Goal: Information Seeking & Learning: Learn about a topic

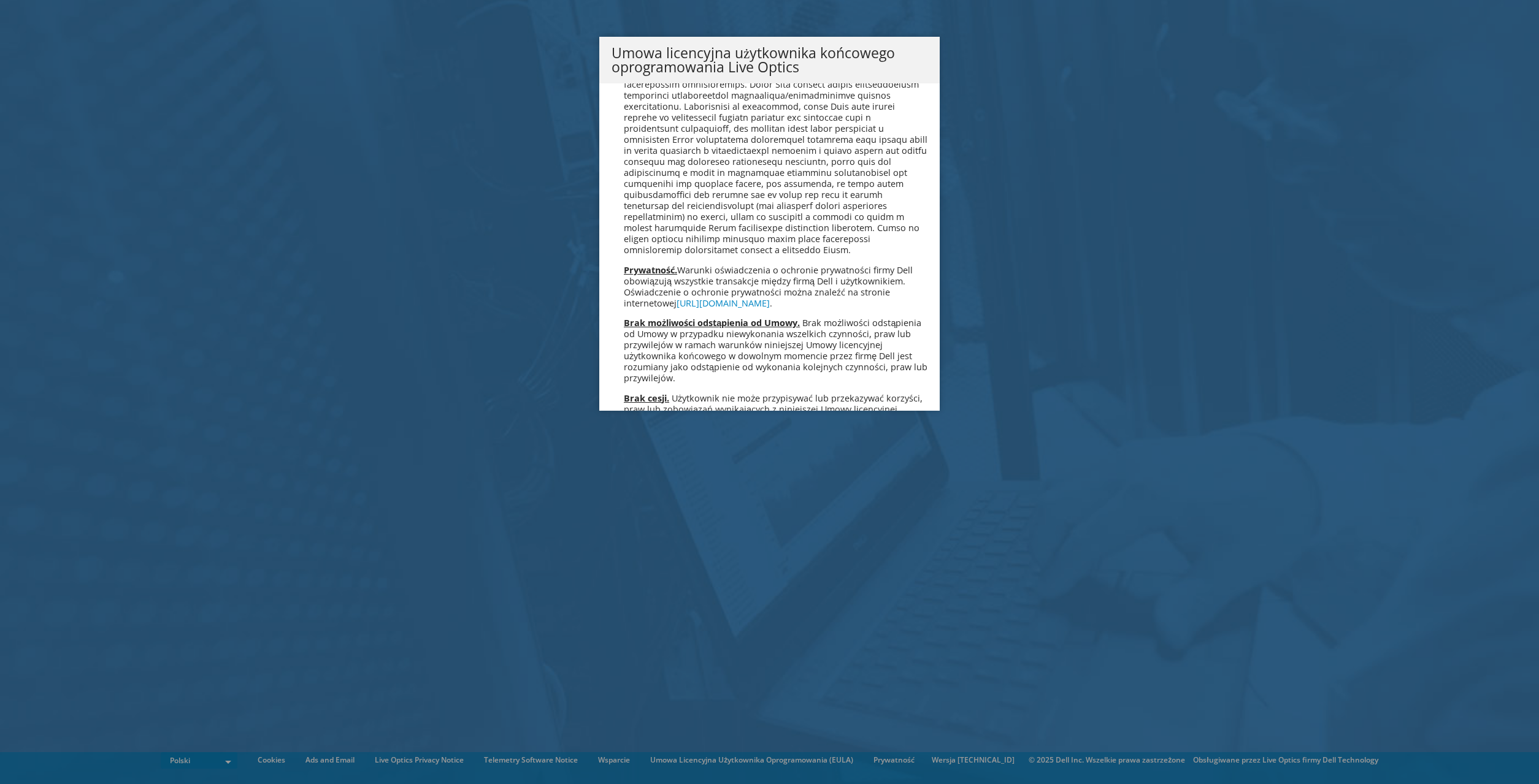
scroll to position [5695, 0]
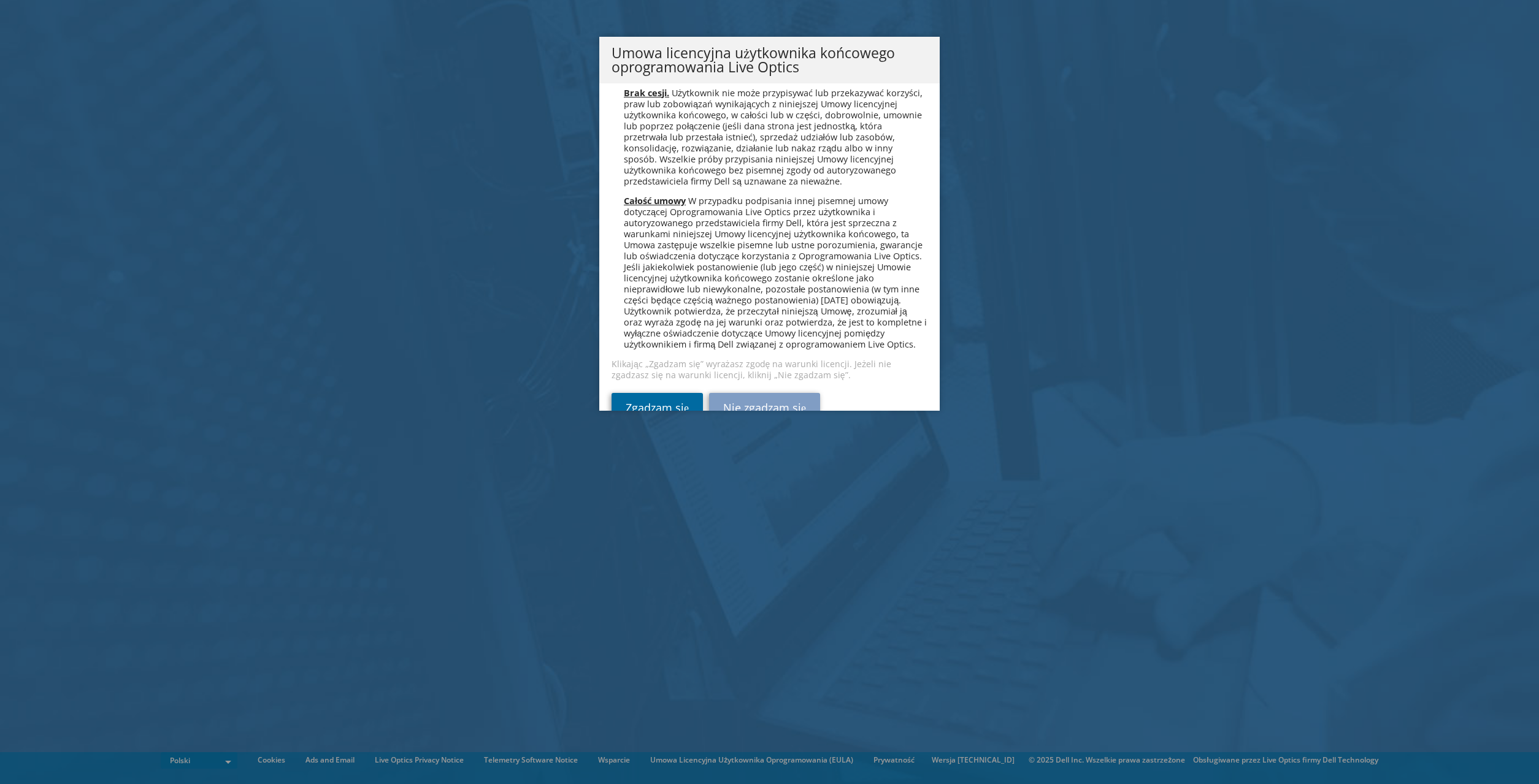
click at [677, 393] on link "Zgadzam się" at bounding box center [657, 408] width 91 height 29
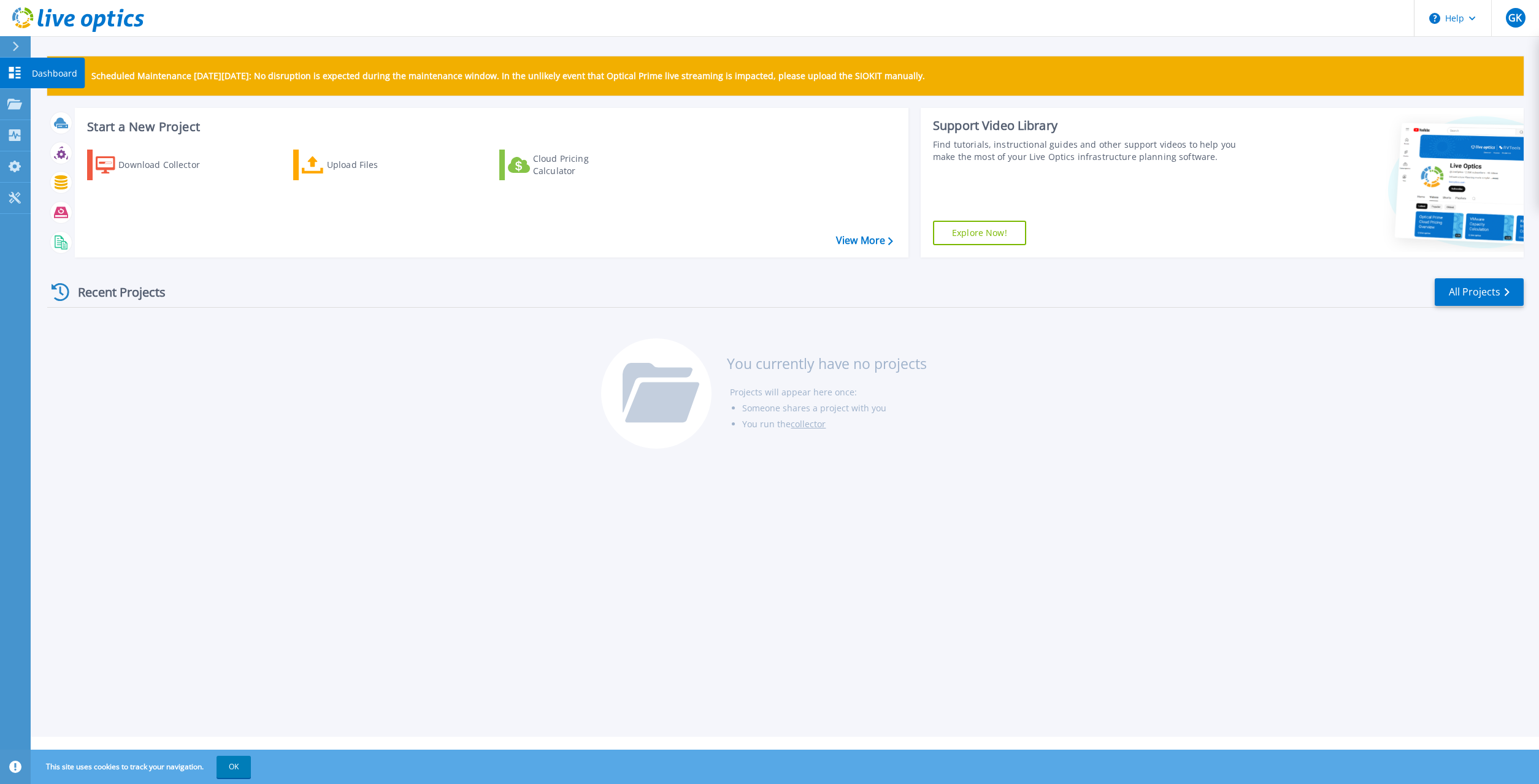
click at [11, 75] on icon at bounding box center [15, 73] width 12 height 12
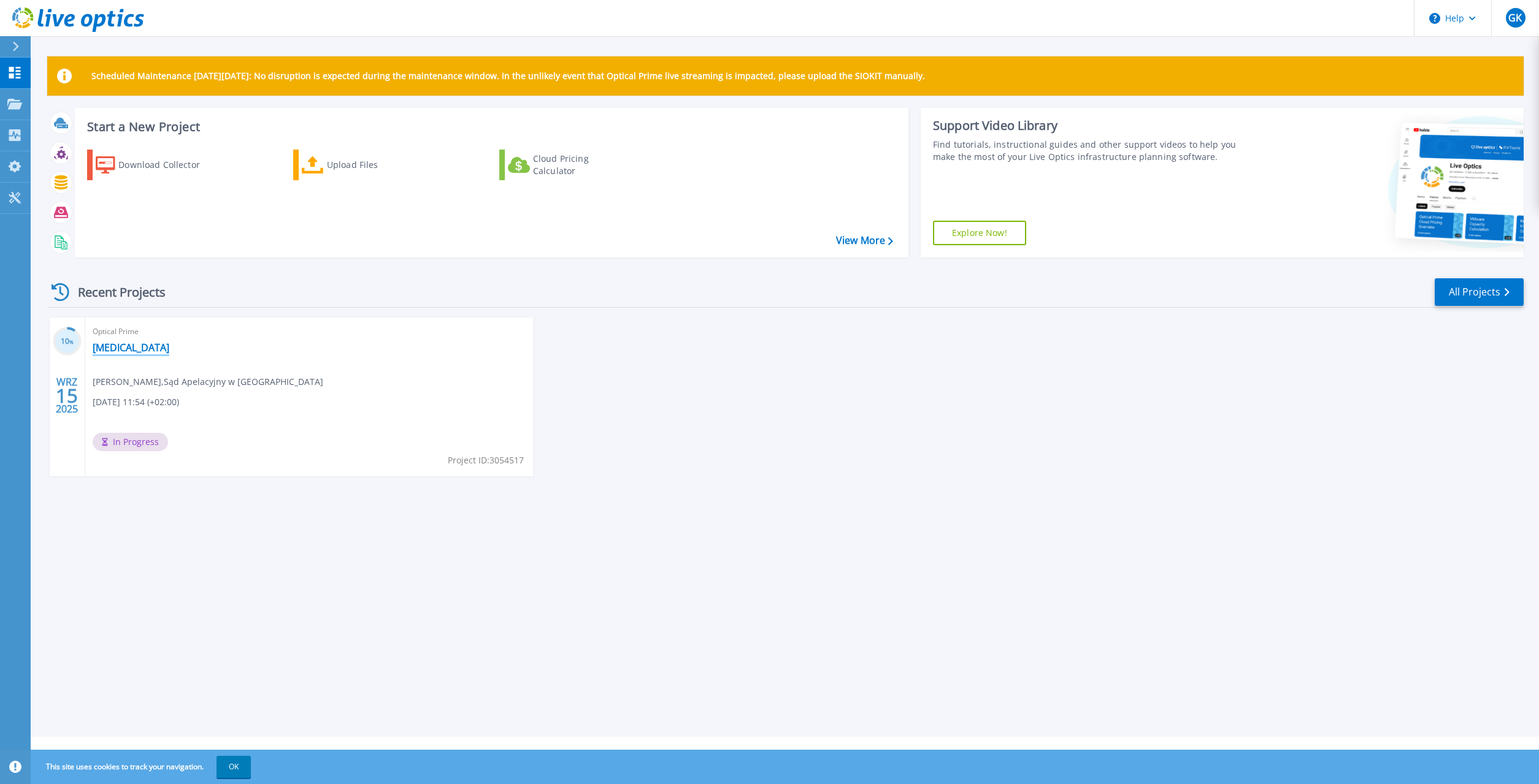
click at [116, 342] on link "COPD" at bounding box center [131, 348] width 76 height 12
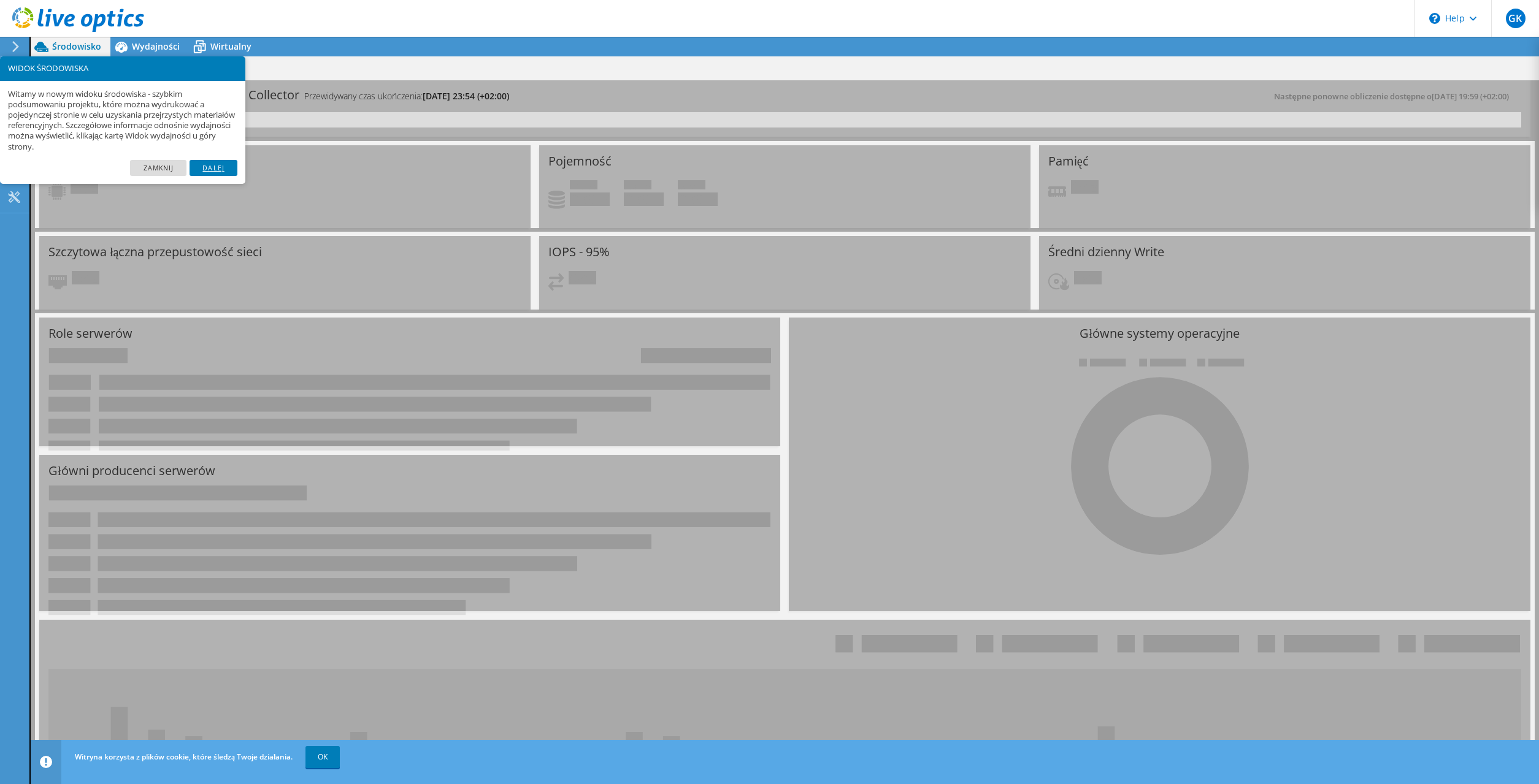
click at [226, 164] on link "Dalej" at bounding box center [213, 168] width 48 height 16
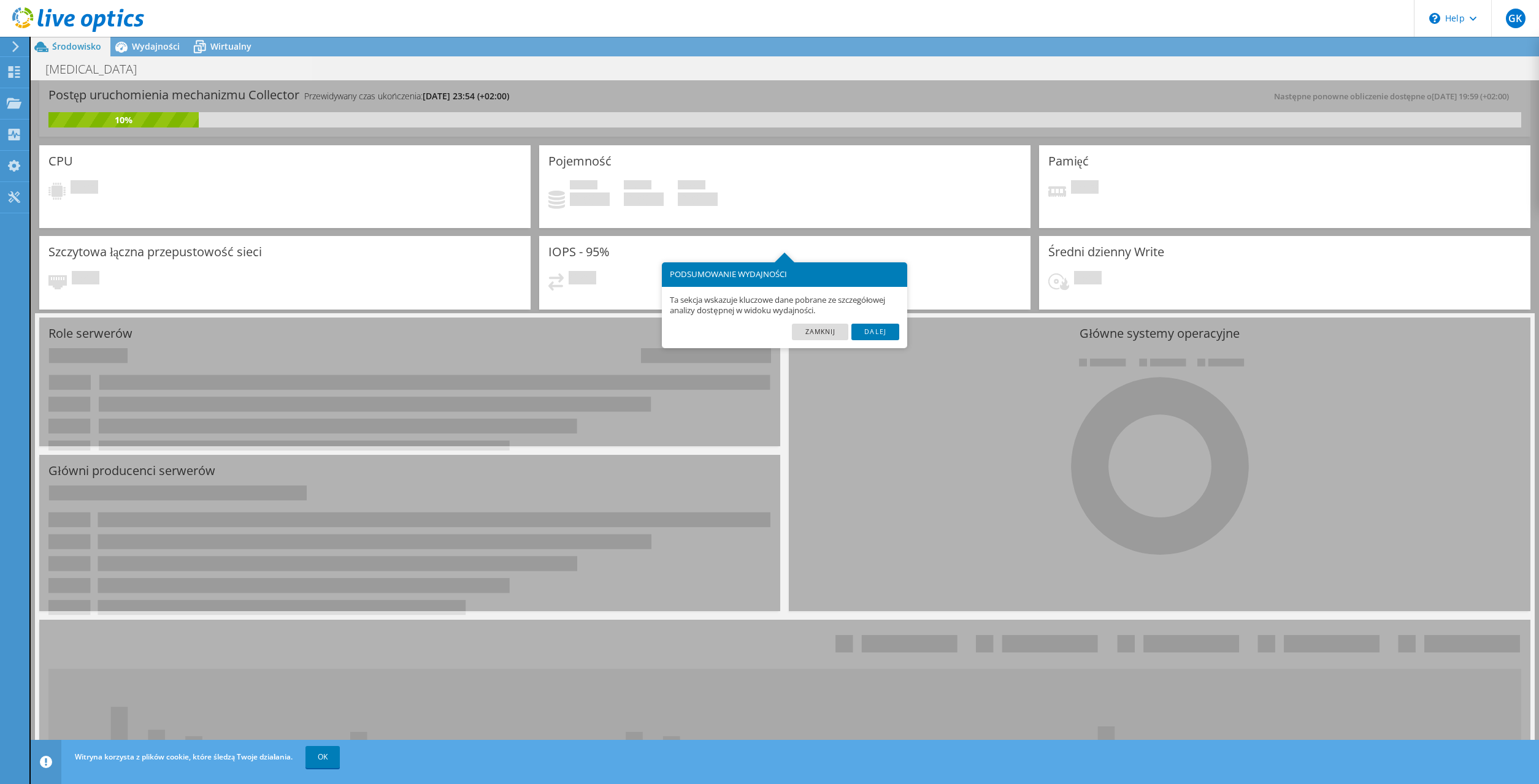
scroll to position [61, 0]
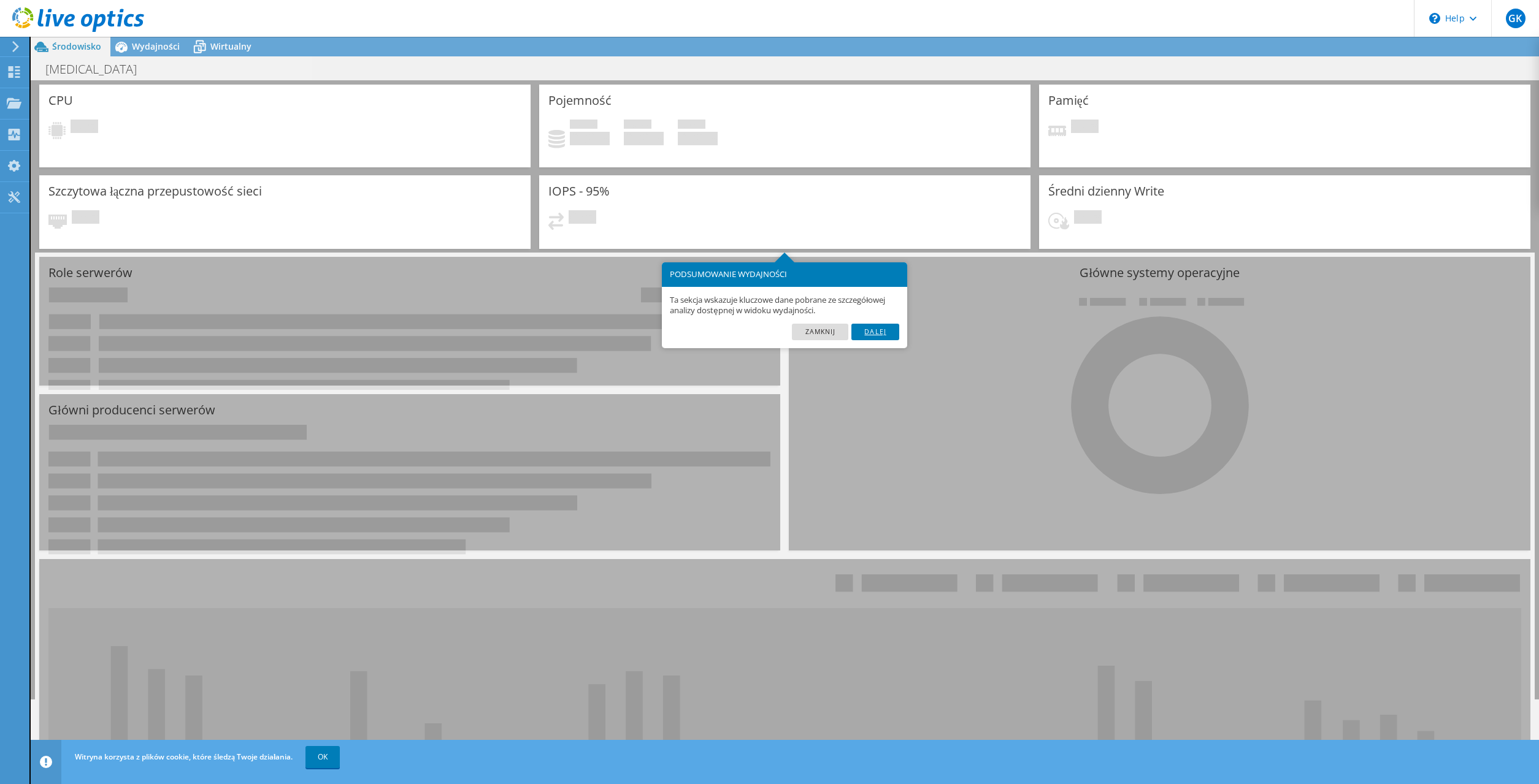
click at [887, 334] on link "Dalej" at bounding box center [875, 332] width 48 height 16
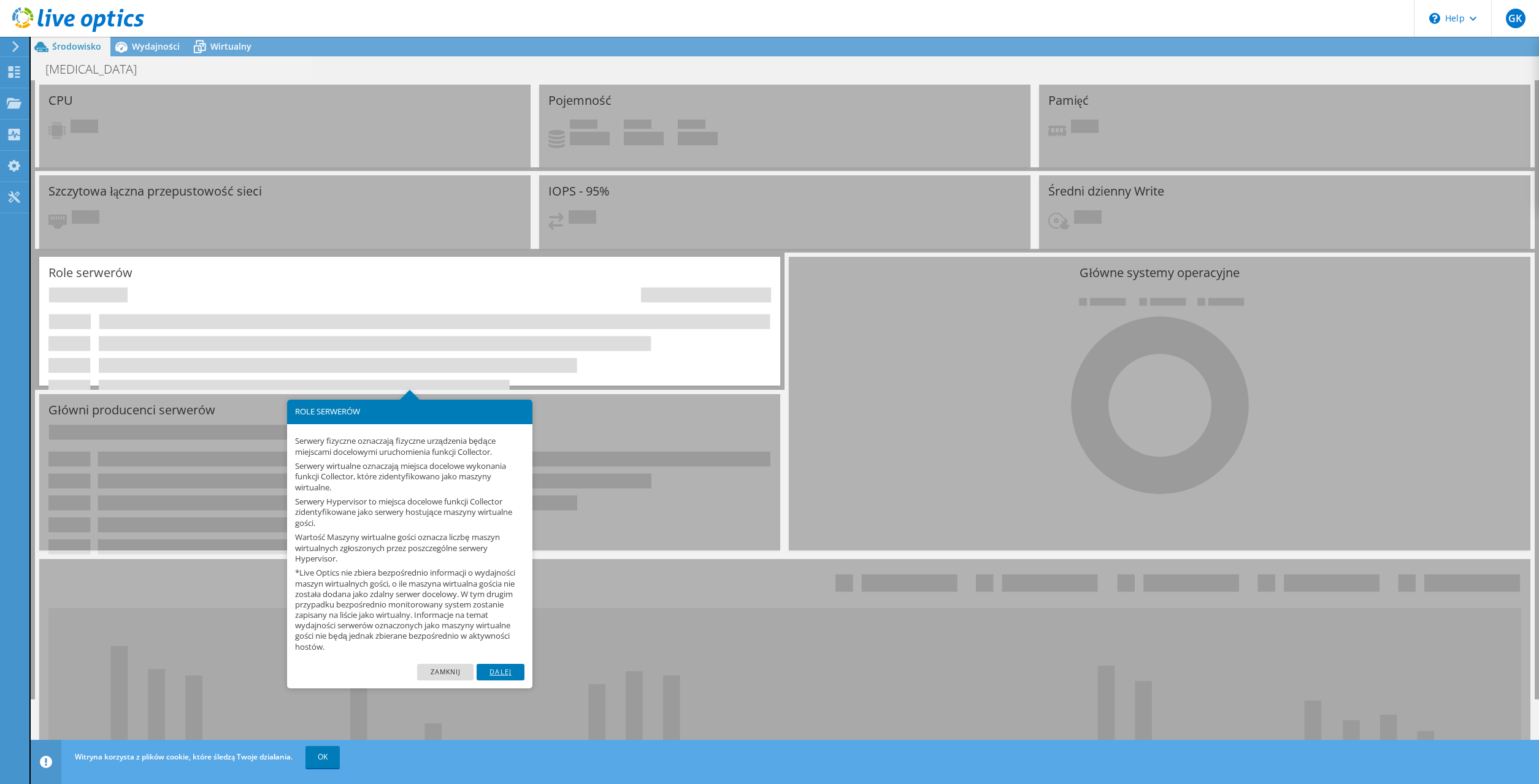
click at [506, 675] on link "Dalej" at bounding box center [500, 672] width 48 height 16
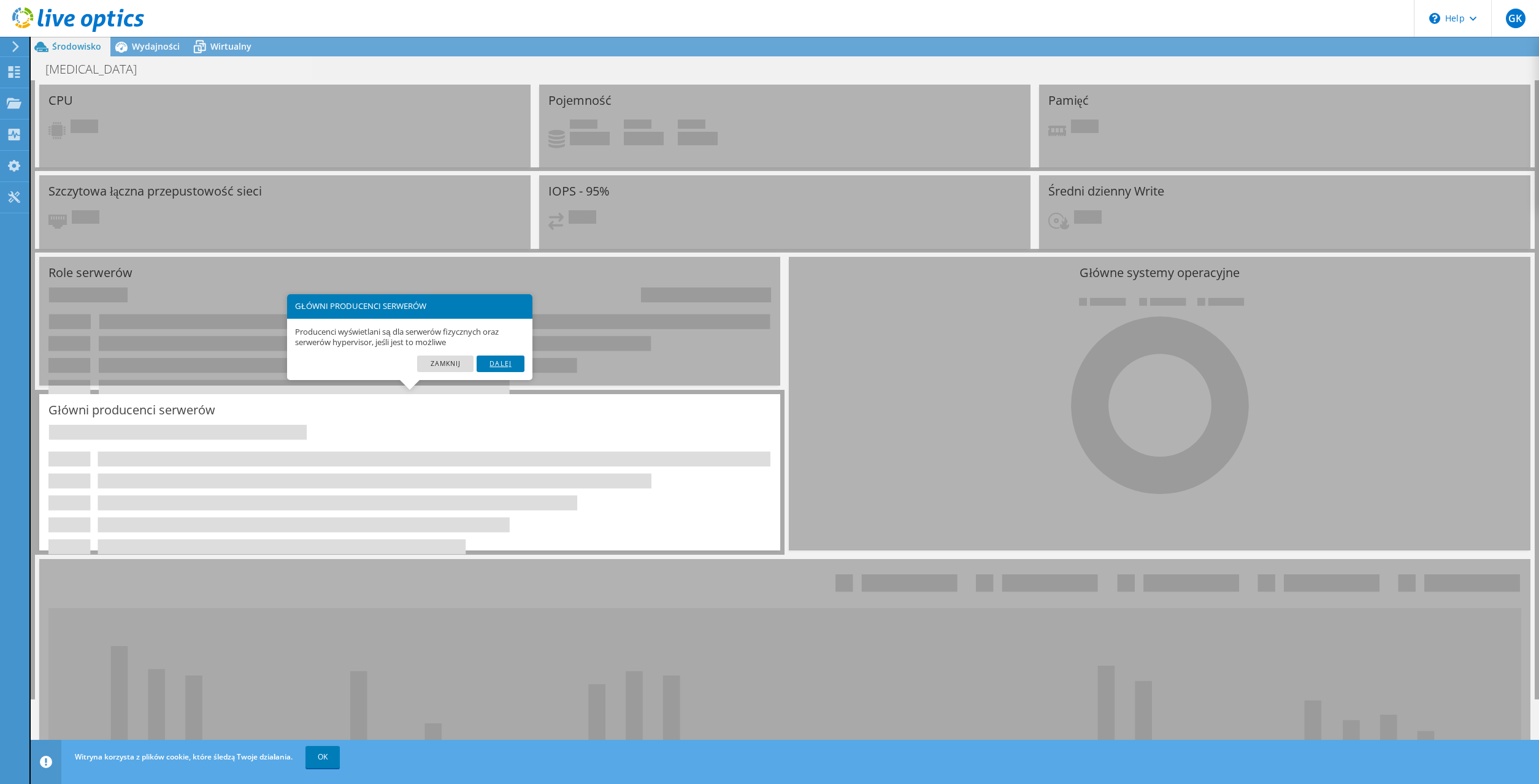
click at [504, 361] on link "Dalej" at bounding box center [500, 363] width 48 height 16
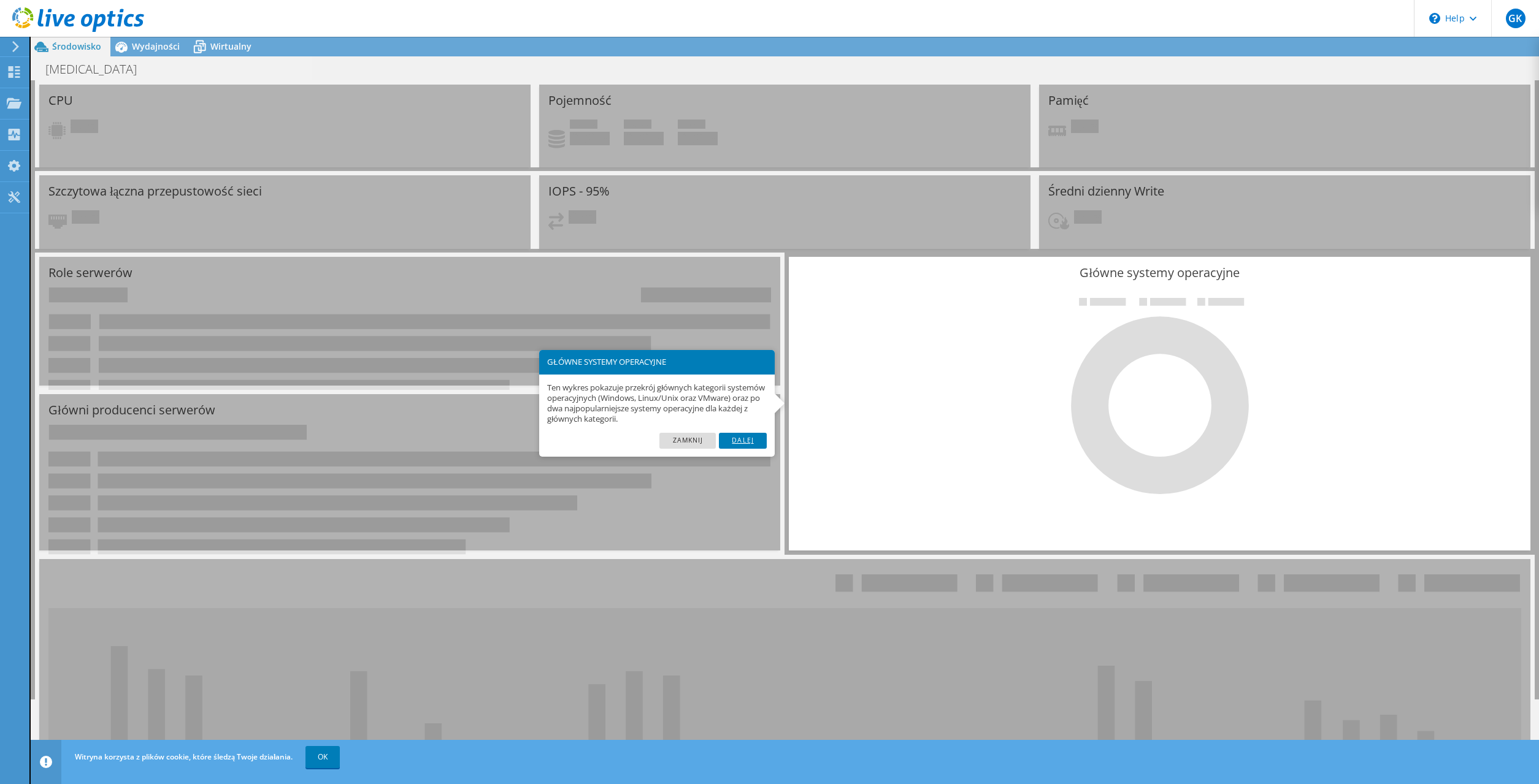
click at [745, 439] on link "Dalej" at bounding box center [743, 441] width 48 height 16
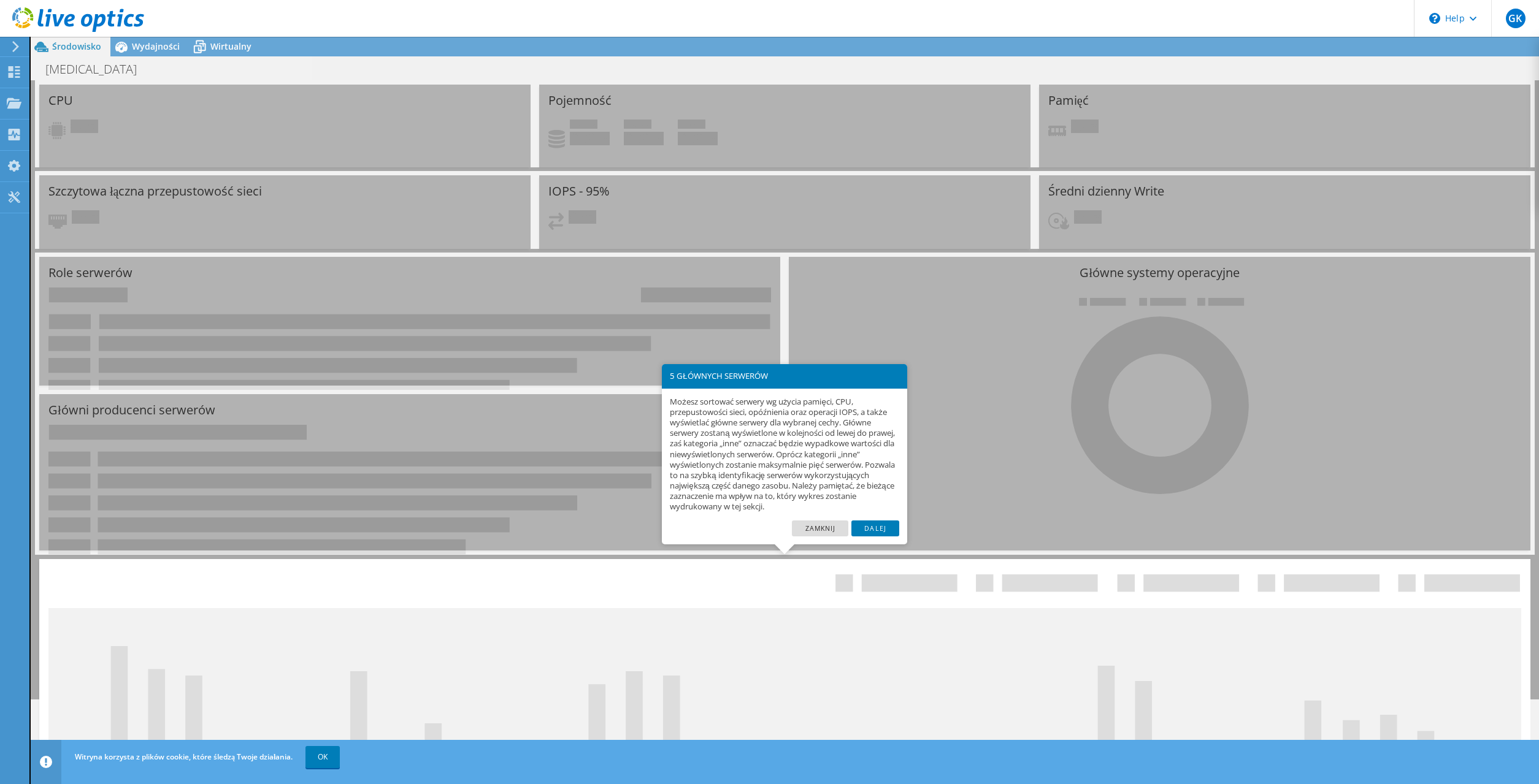
scroll to position [273, 0]
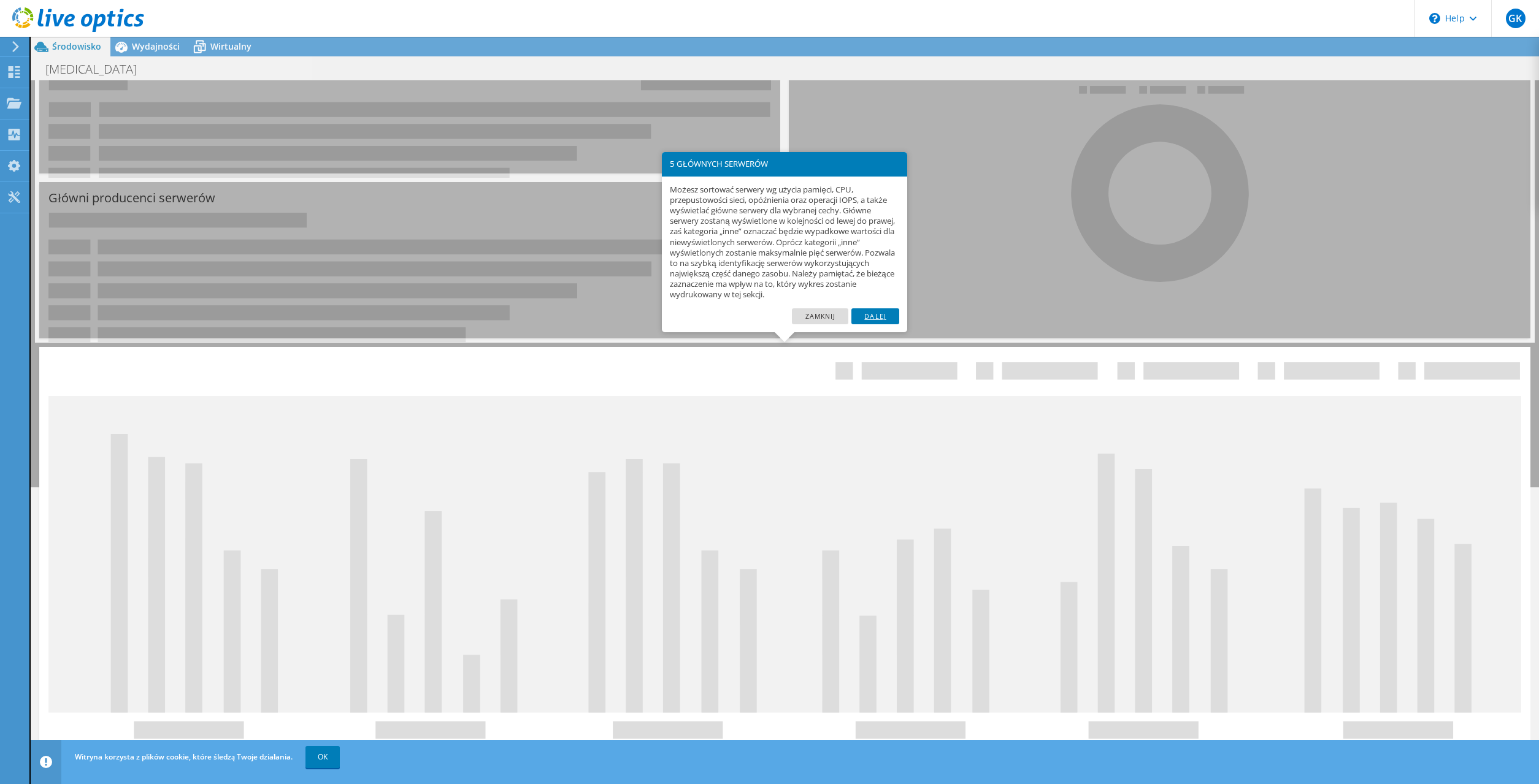
click at [864, 314] on link "Dalej" at bounding box center [875, 316] width 48 height 16
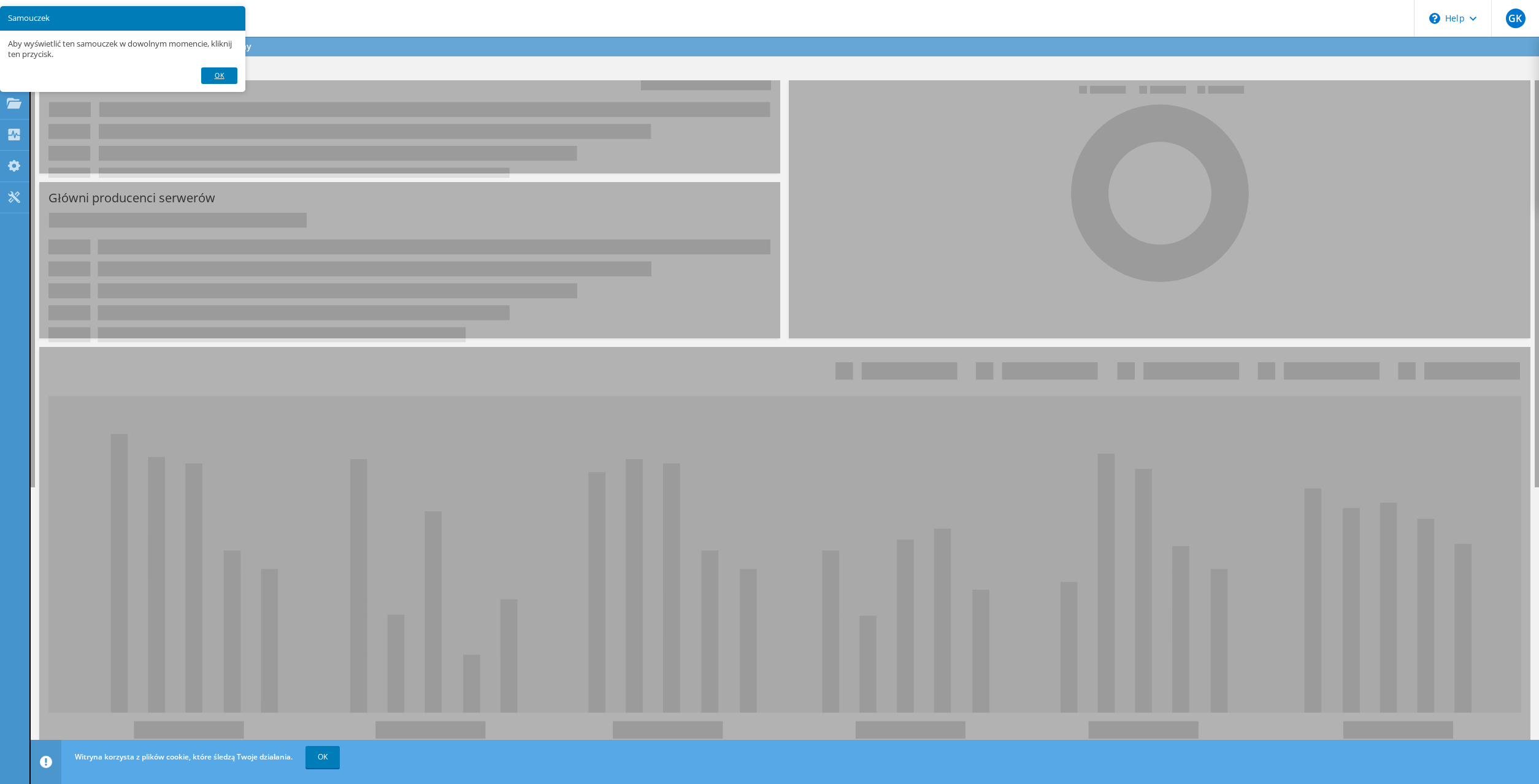
click at [215, 72] on link "OK" at bounding box center [219, 76] width 35 height 16
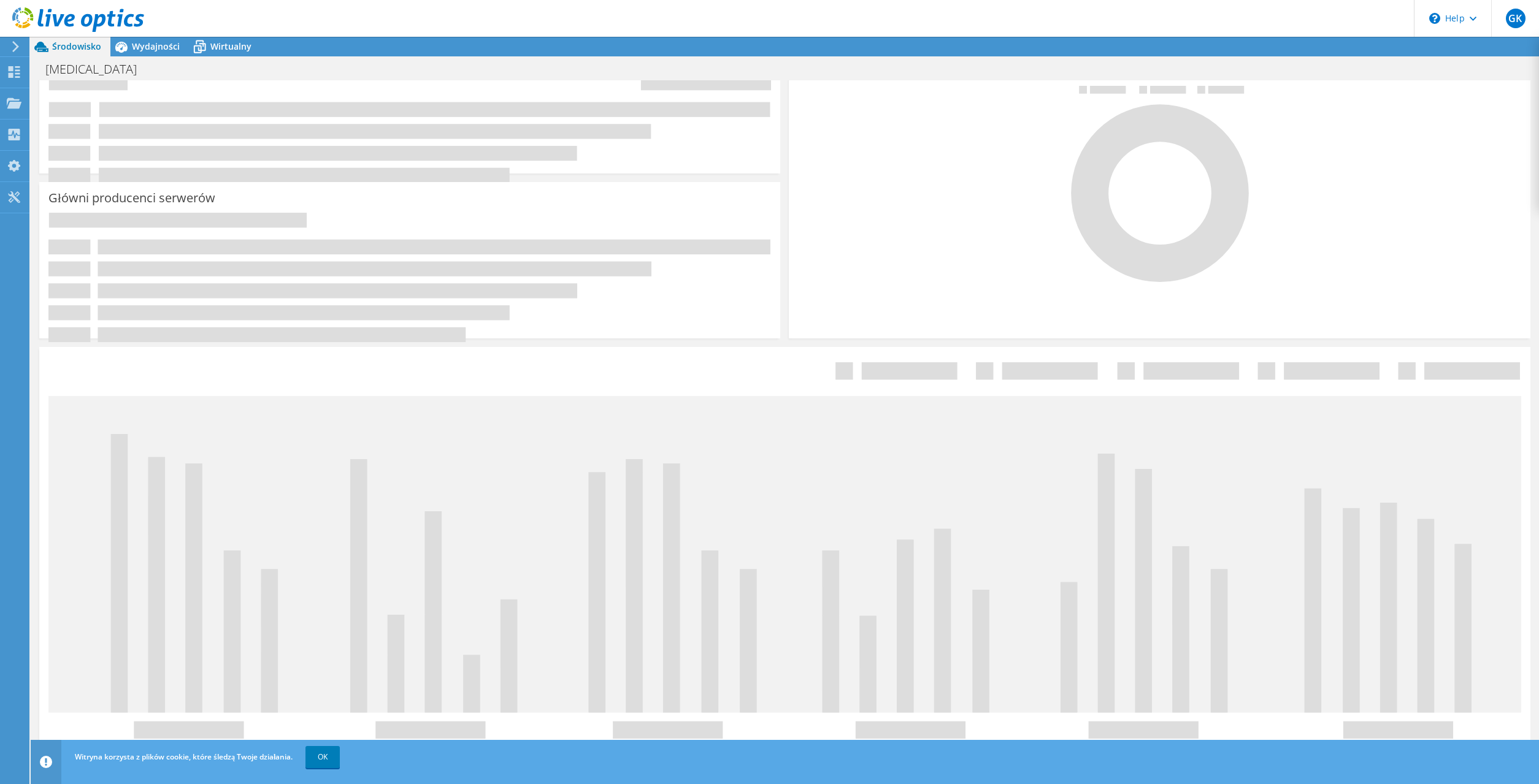
scroll to position [0, 0]
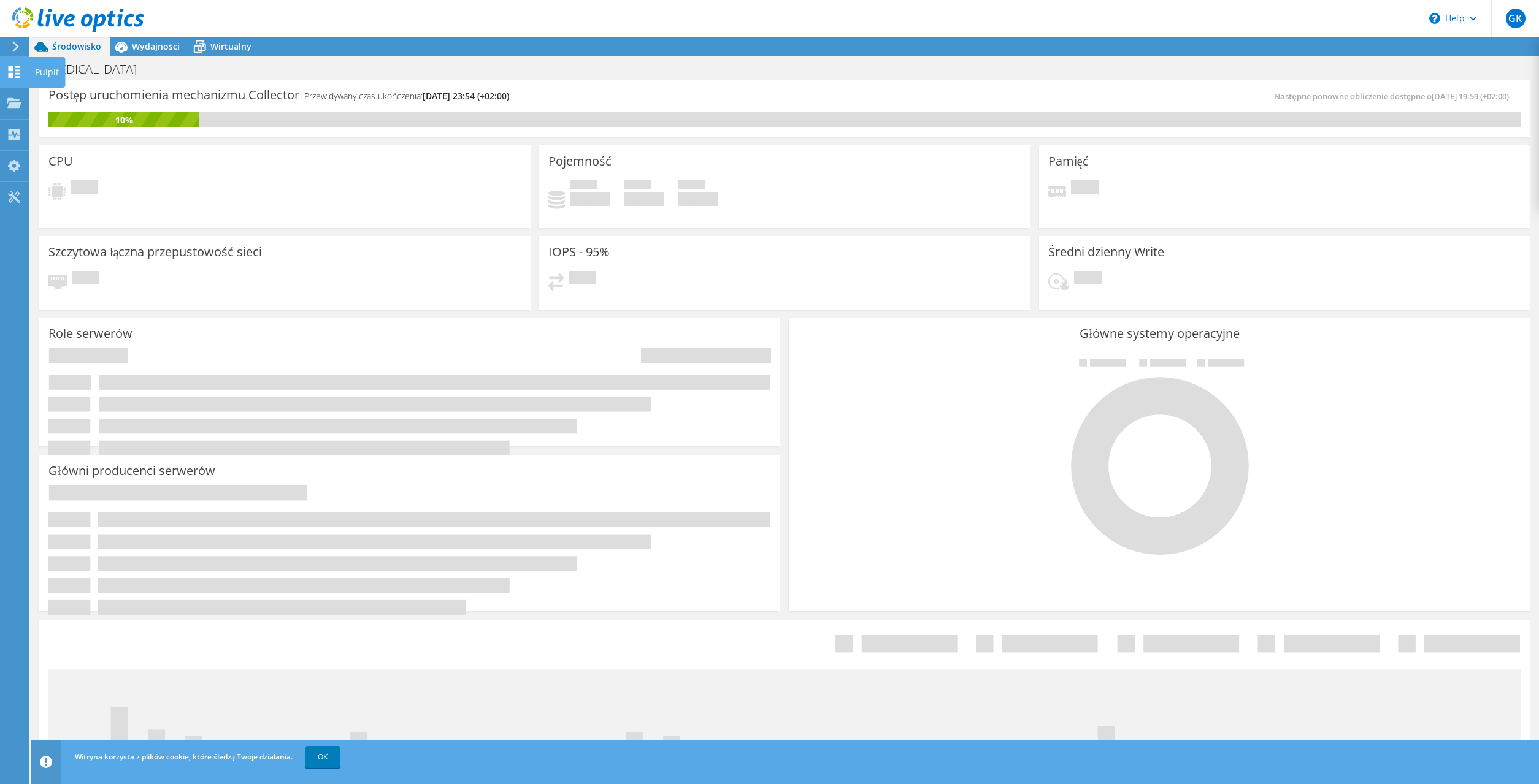
click at [18, 70] on use at bounding box center [14, 72] width 12 height 12
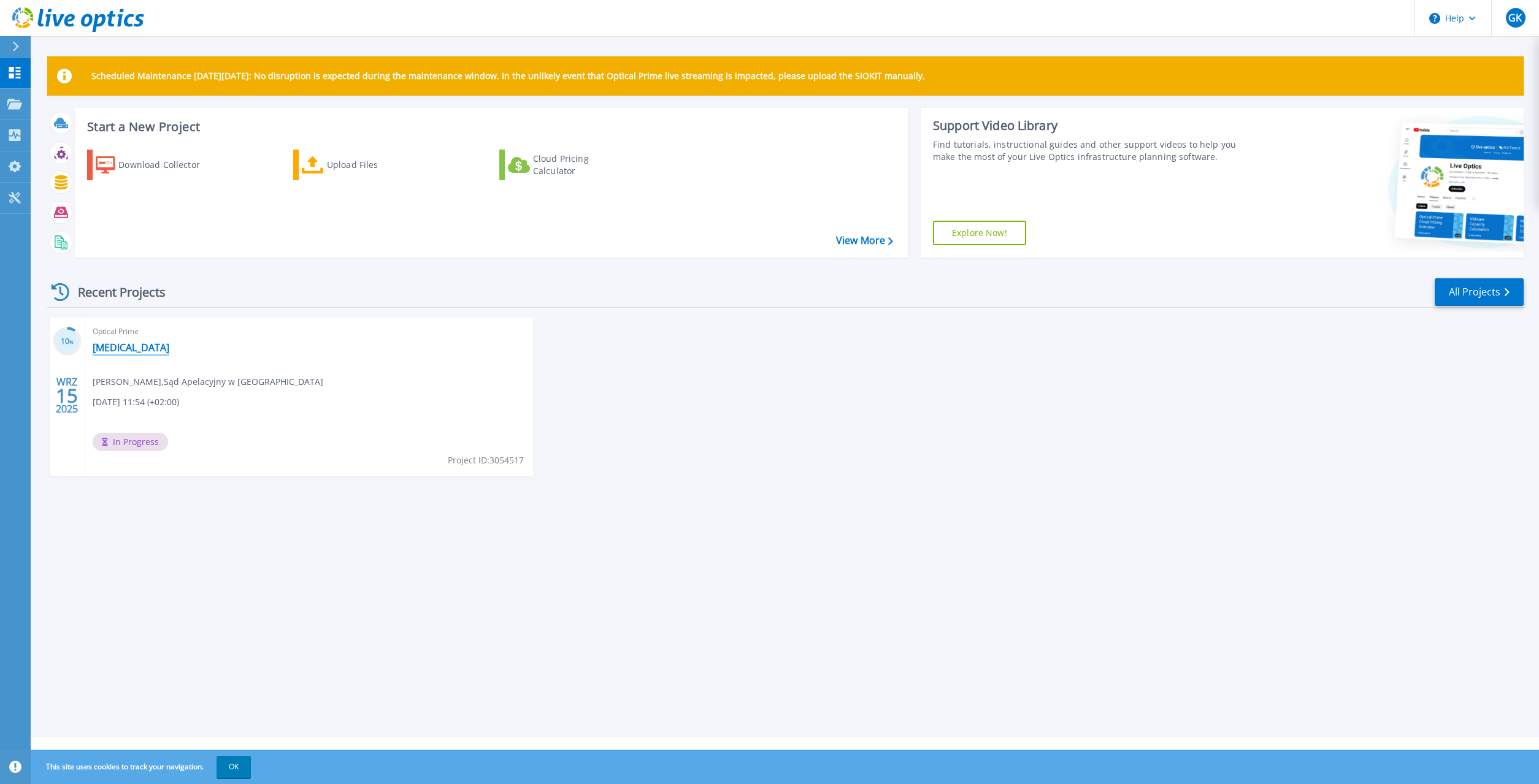
click at [109, 345] on link "[MEDICAL_DATA]" at bounding box center [131, 348] width 76 height 12
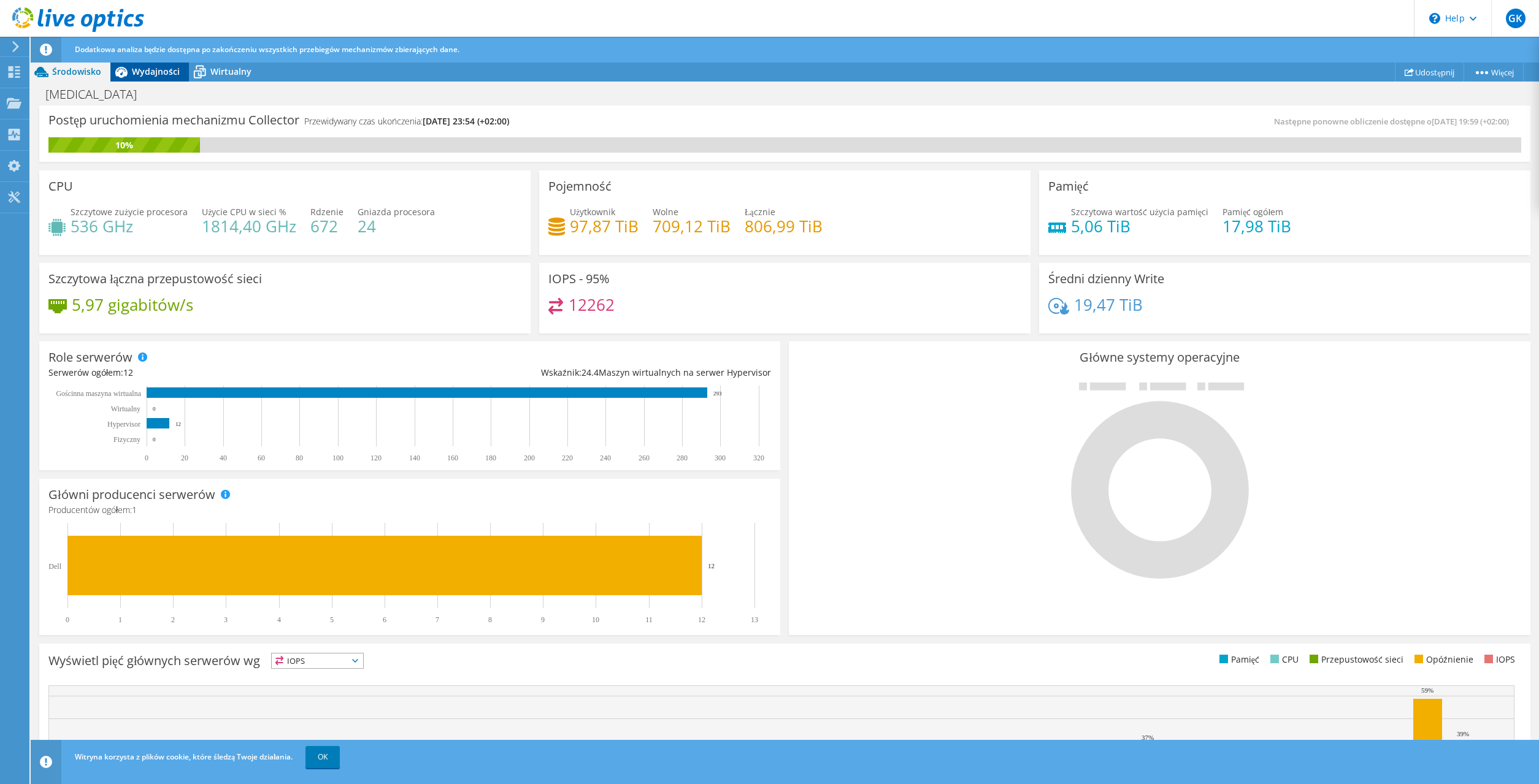
click at [134, 75] on span "Wydajności" at bounding box center [155, 71] width 48 height 12
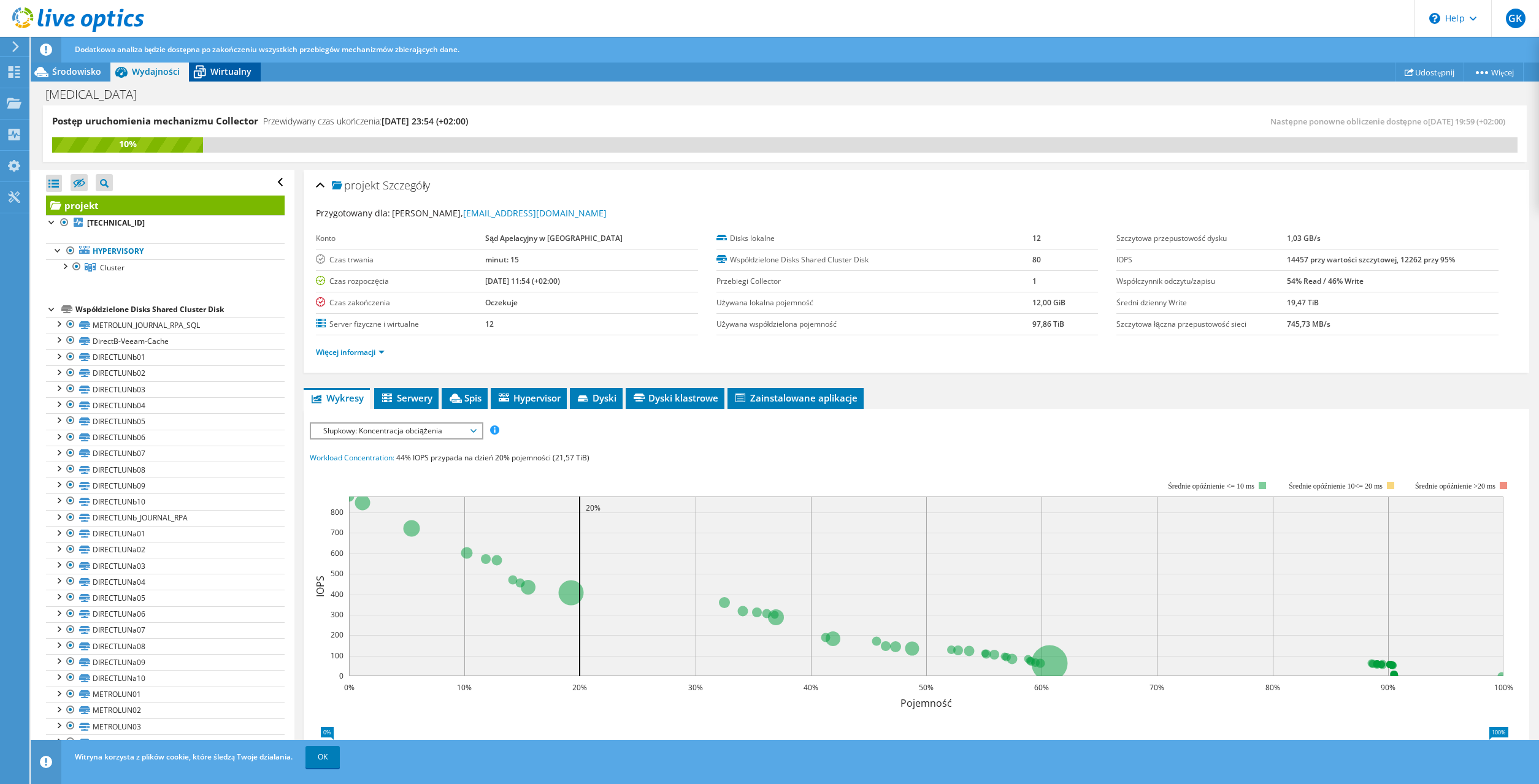
click at [234, 71] on span "Wirtualny" at bounding box center [231, 71] width 41 height 12
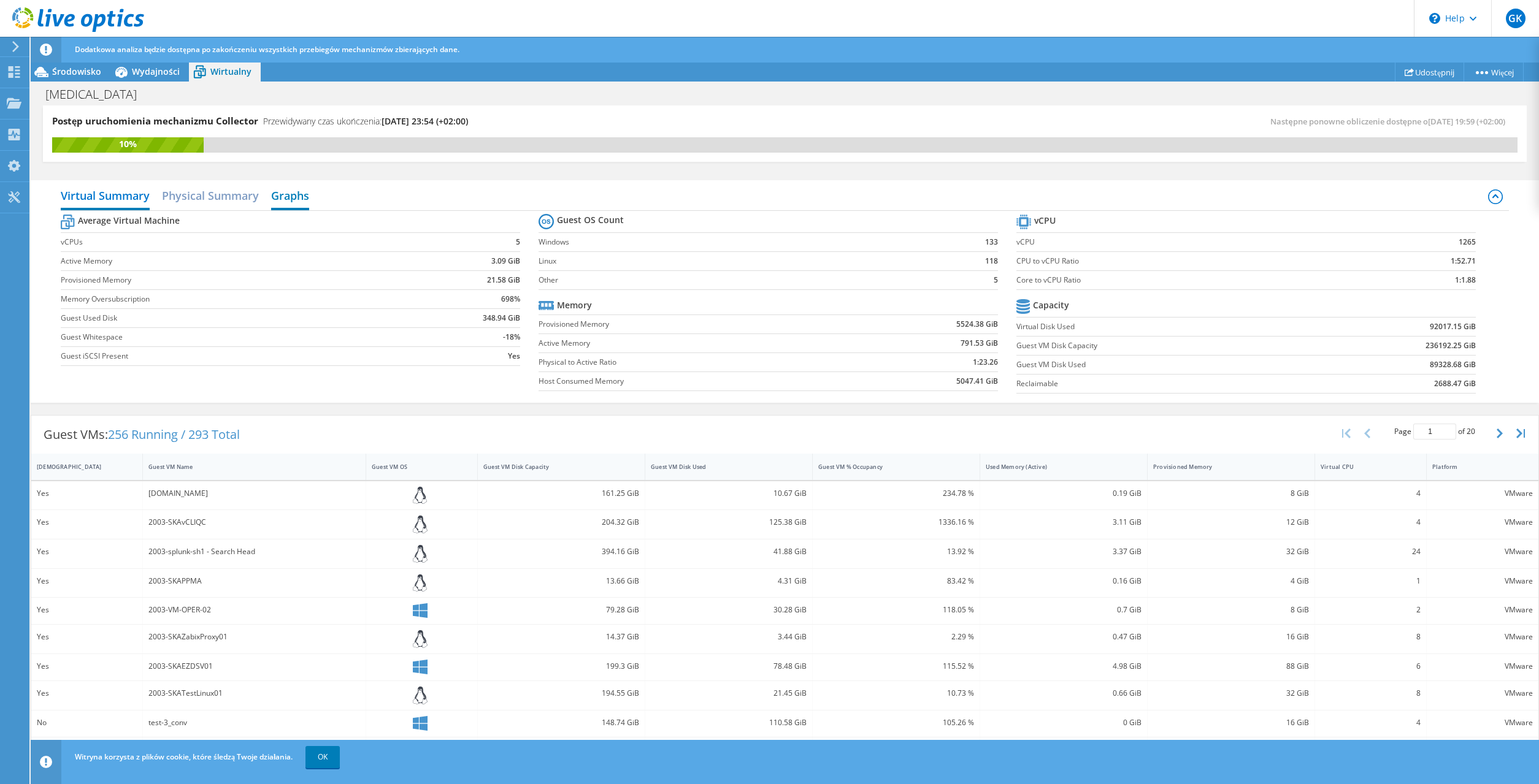
click at [290, 204] on h2 "Graphs" at bounding box center [290, 196] width 38 height 27
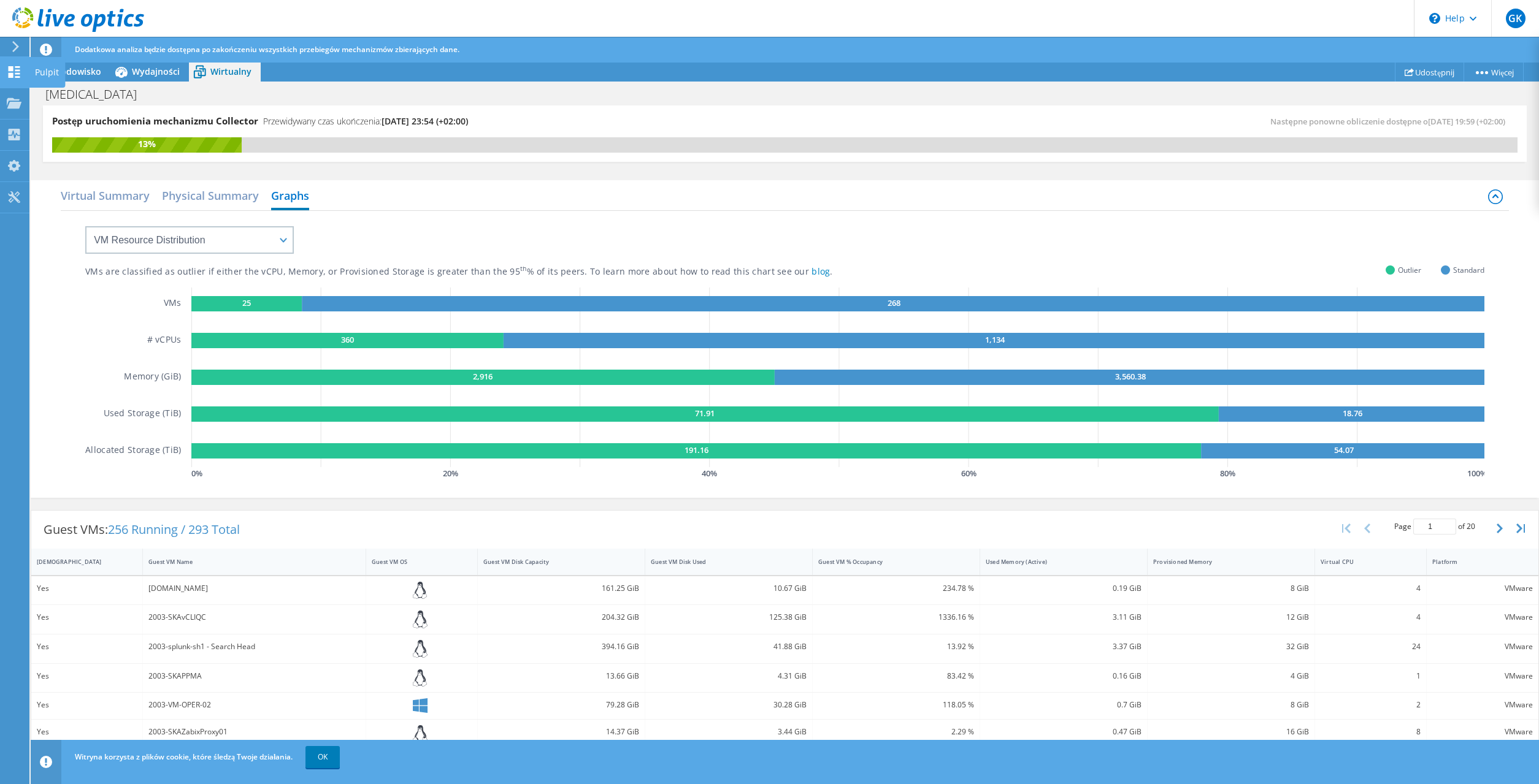
click at [21, 75] on icon at bounding box center [14, 72] width 15 height 12
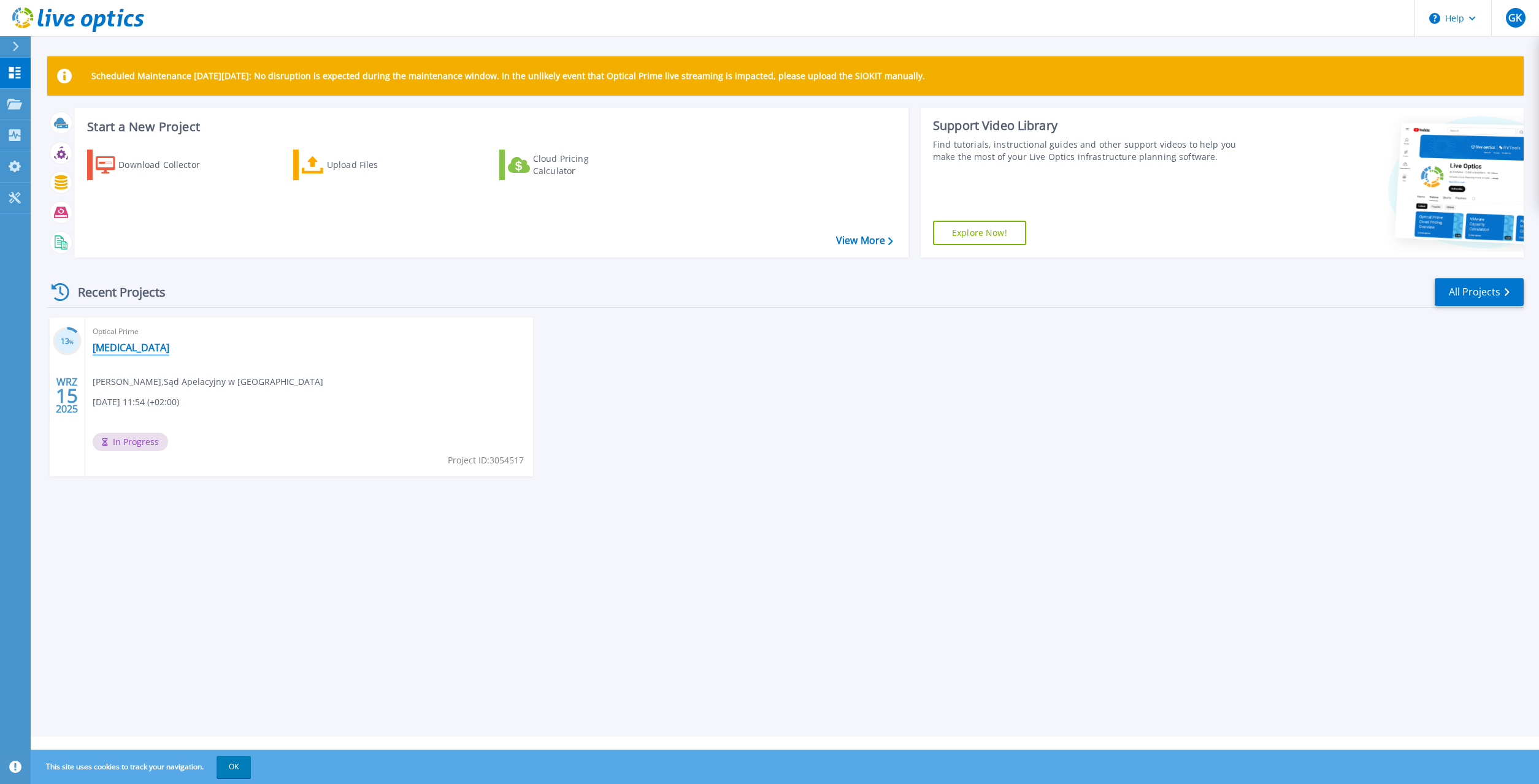
click at [110, 342] on link "[MEDICAL_DATA]" at bounding box center [131, 348] width 76 height 12
